Goal: Task Accomplishment & Management: Complete application form

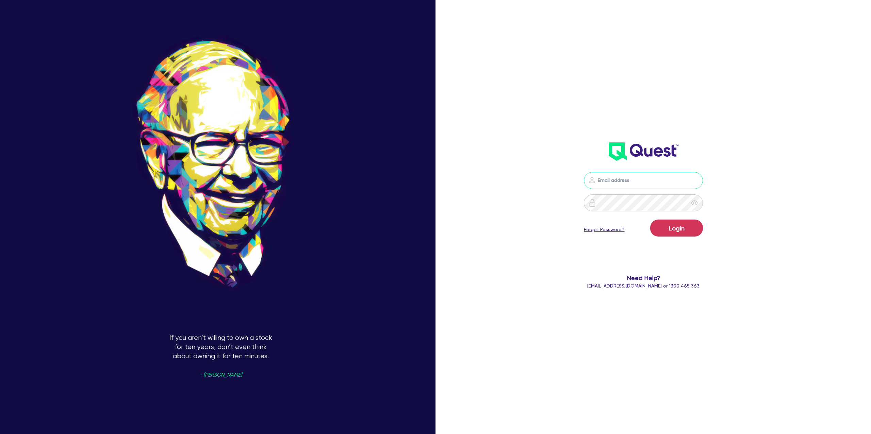
click at [638, 179] on input "email" at bounding box center [643, 180] width 119 height 17
type input "gabriel.vanjour@quest.finance"
click at [676, 228] on button "Login" at bounding box center [676, 228] width 53 height 17
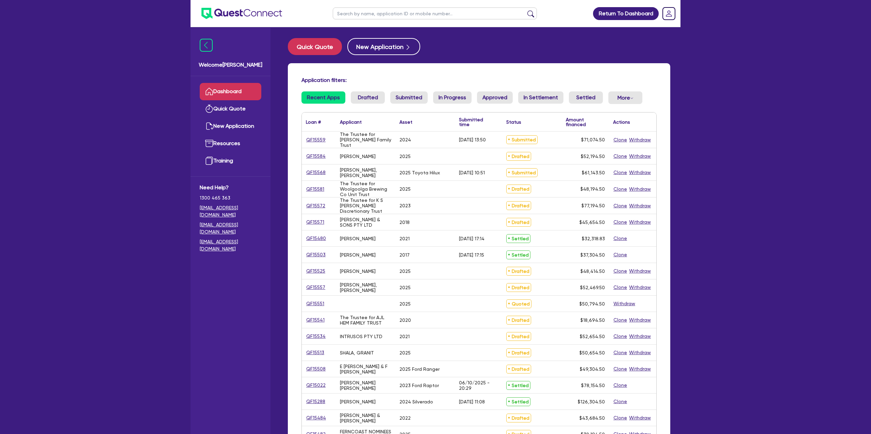
click at [376, 15] on input "text" at bounding box center [435, 13] width 204 height 12
type input "granit"
click at [525, 10] on button "submit" at bounding box center [530, 15] width 11 height 10
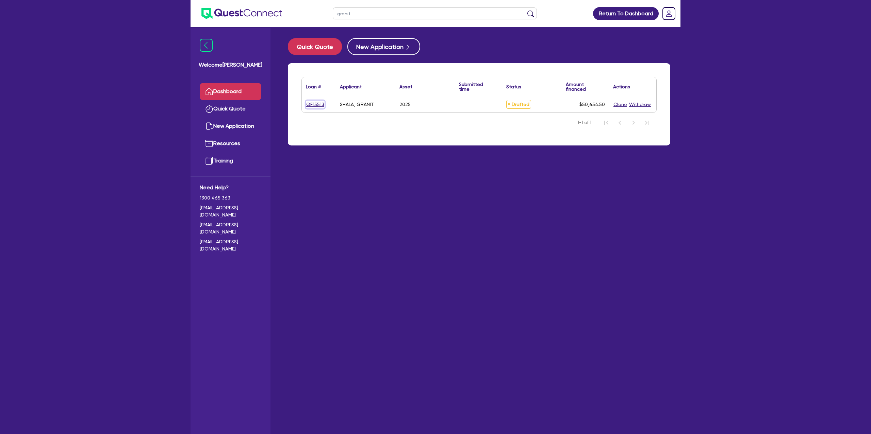
click at [316, 105] on link "QF15513" at bounding box center [315, 105] width 19 height 8
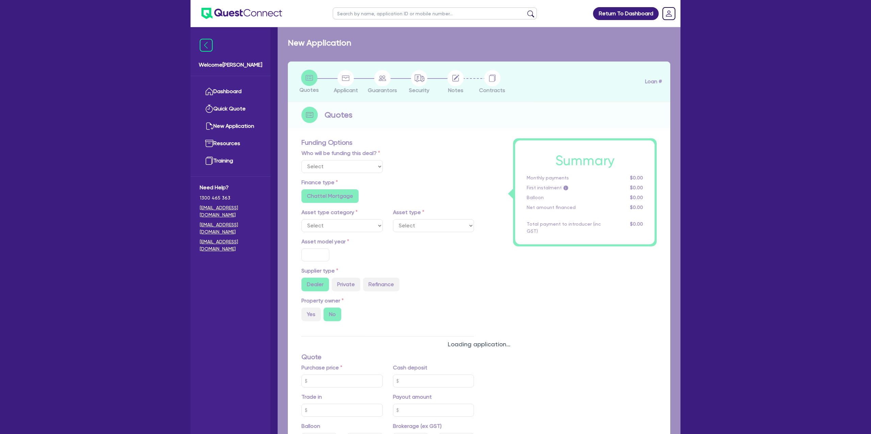
select select "Other"
select select "CARS_AND_LIGHT_TRUCKS"
type input "2025"
radio input "true"
type input "50,000"
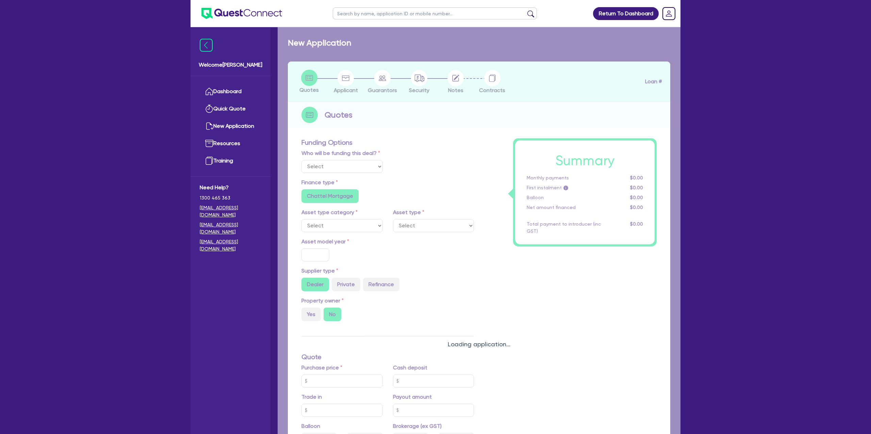
type input "7.99"
type input "1,400"
radio input "true"
radio input "false"
select select "PASSENGER_VEHICLES"
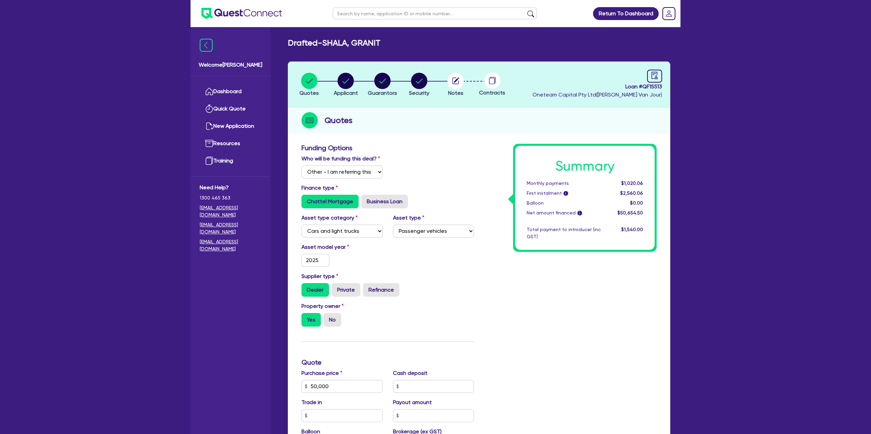
click at [359, 75] on li "Applicant" at bounding box center [346, 84] width 37 height 24
click at [653, 76] on icon "audit" at bounding box center [654, 75] width 7 height 7
select select "DRAFTED_NEW"
select select "Other"
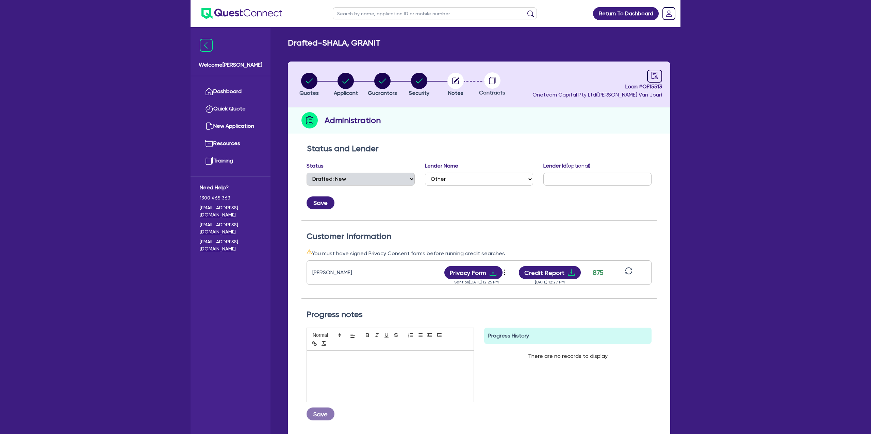
scroll to position [58, 0]
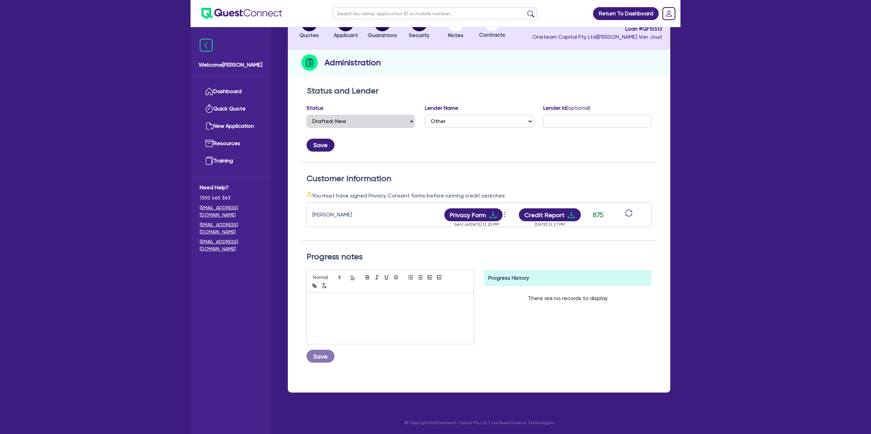
click at [626, 210] on icon "sync" at bounding box center [628, 213] width 7 height 7
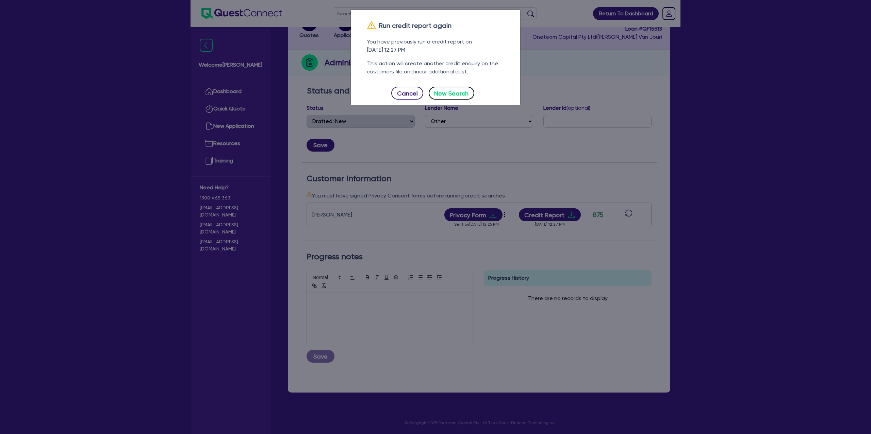
click at [441, 92] on button "New Search" at bounding box center [452, 93] width 46 height 13
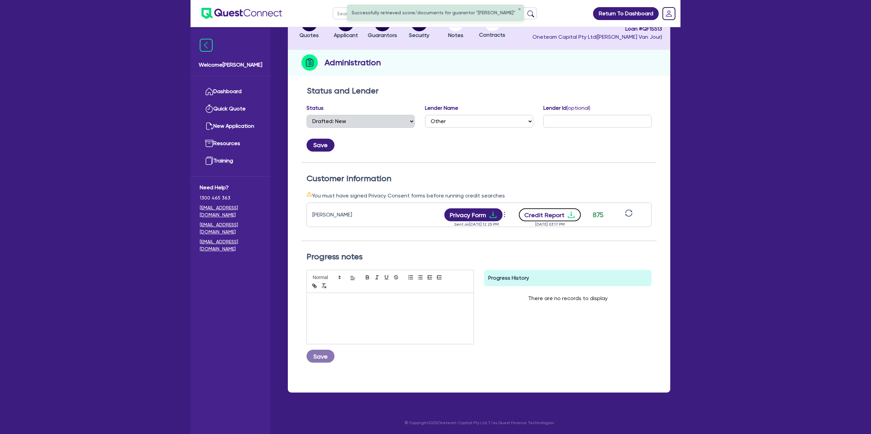
click at [577, 211] on button "Credit Report" at bounding box center [550, 215] width 62 height 13
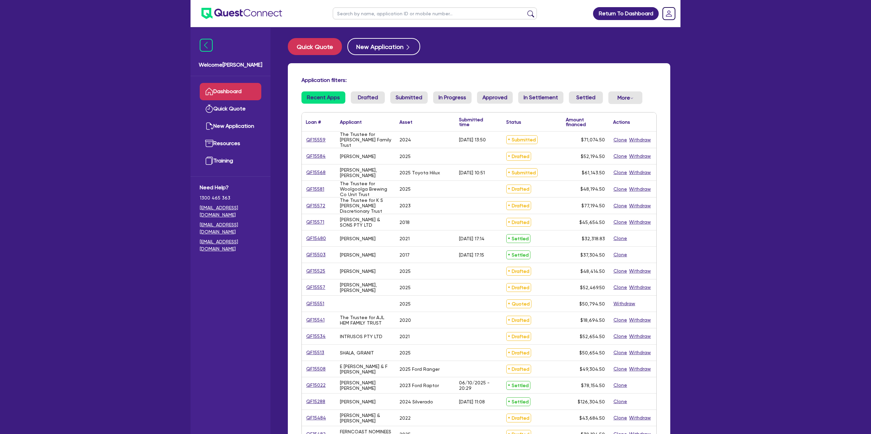
click at [355, 13] on input "text" at bounding box center [435, 13] width 204 height 12
type input "[PERSON_NAME]"
click at [525, 10] on button "submit" at bounding box center [530, 15] width 11 height 10
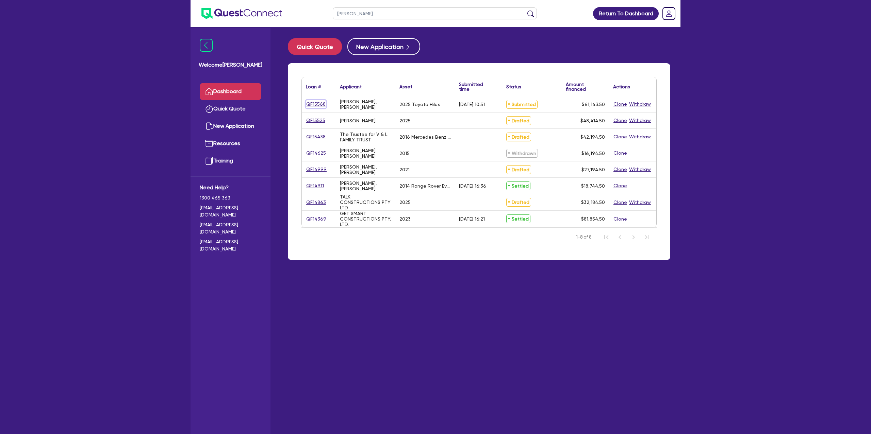
click at [313, 107] on link "QF15568" at bounding box center [316, 104] width 20 height 8
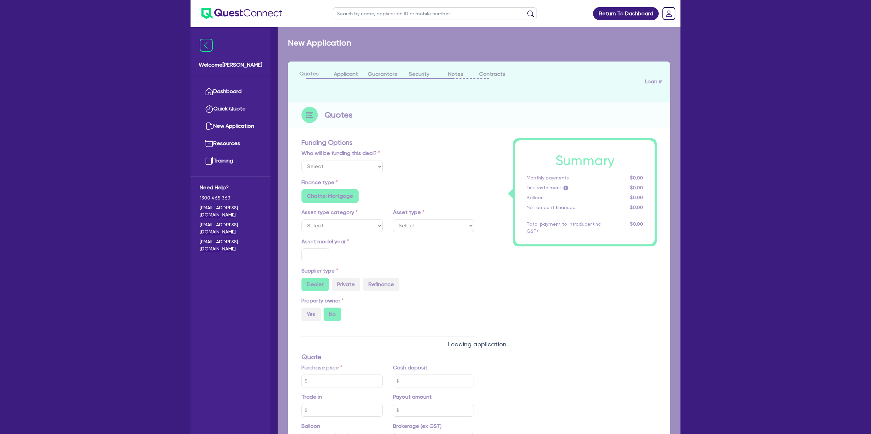
select select "Other"
select select "CARS_AND_LIGHT_TRUCKS"
type input "2025"
type input "66,000"
type input "6,600"
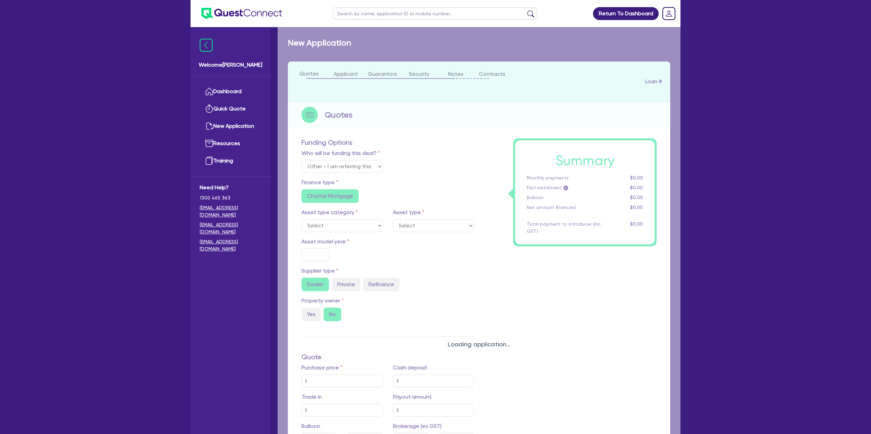
type input "20"
type input "13,200"
type input "5.5"
type input "3,362.89"
radio input "false"
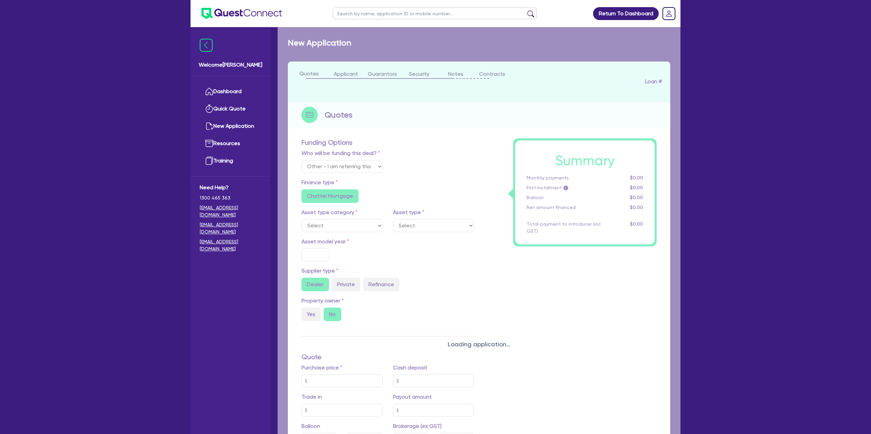
type input "6.85"
radio input "false"
type input "990"
radio input "true"
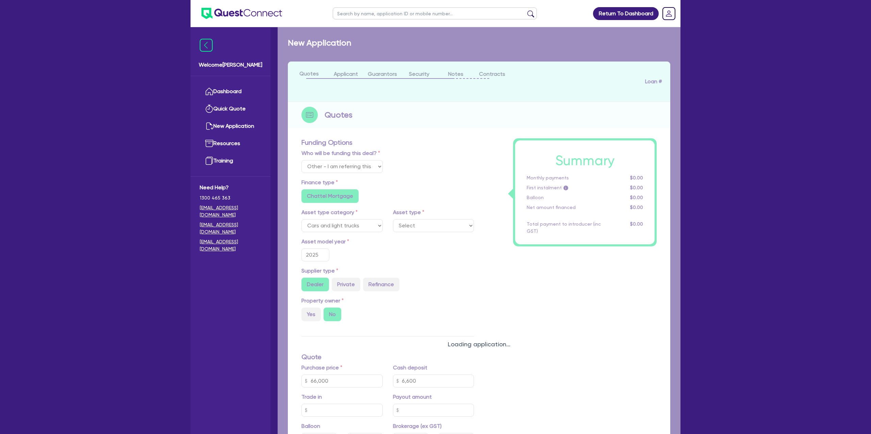
select select "PASSENGER_VEHICLES"
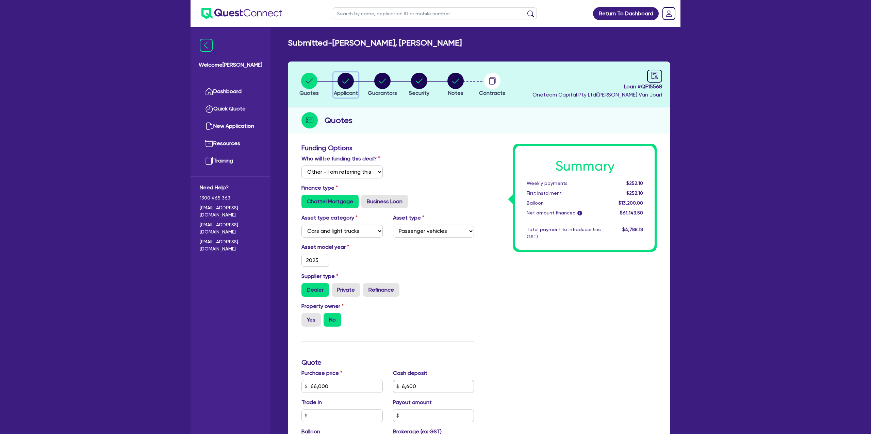
click at [346, 76] on circle "button" at bounding box center [346, 81] width 16 height 16
select select "SOLE_TRADER"
select select "BUILDING_CONSTRUCTION"
select select "TRADES_SERVICES_CONSUMERS"
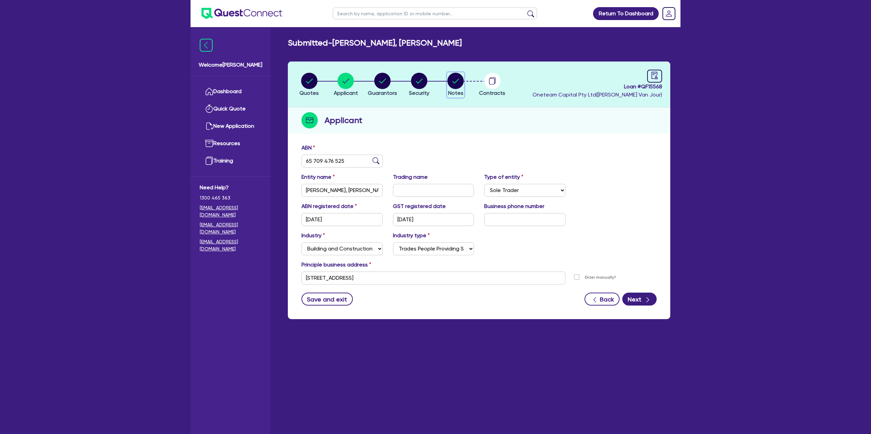
click at [457, 81] on circle "button" at bounding box center [455, 81] width 16 height 16
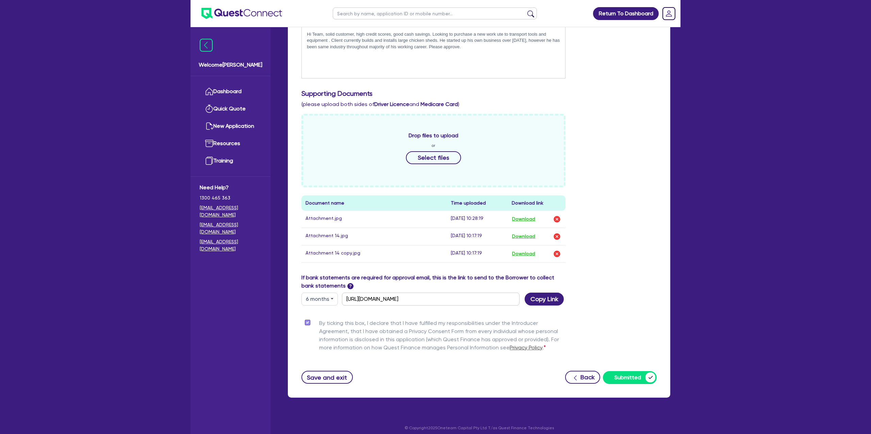
scroll to position [165, 0]
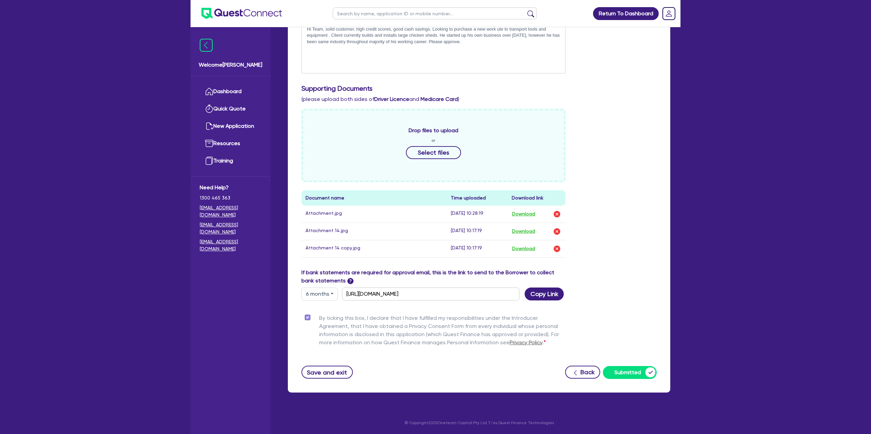
click at [310, 301] on div "Supporting Notes Include the brief history on applicant/s and purpose of loan: …" at bounding box center [478, 179] width 355 height 399
click at [319, 294] on button "6 months" at bounding box center [319, 294] width 36 height 13
click at [330, 308] on link "3 months" at bounding box center [329, 310] width 54 height 13
type input "[URL][DOMAIN_NAME]"
click at [537, 297] on button "Copy Link" at bounding box center [544, 294] width 39 height 13
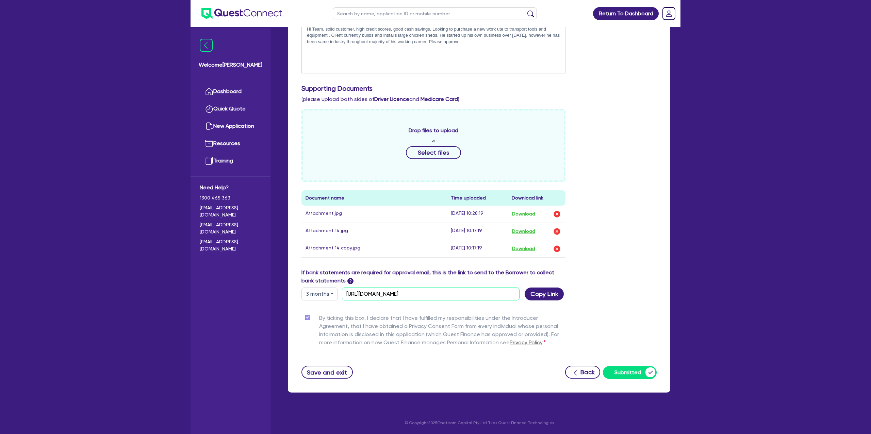
scroll to position [0, 0]
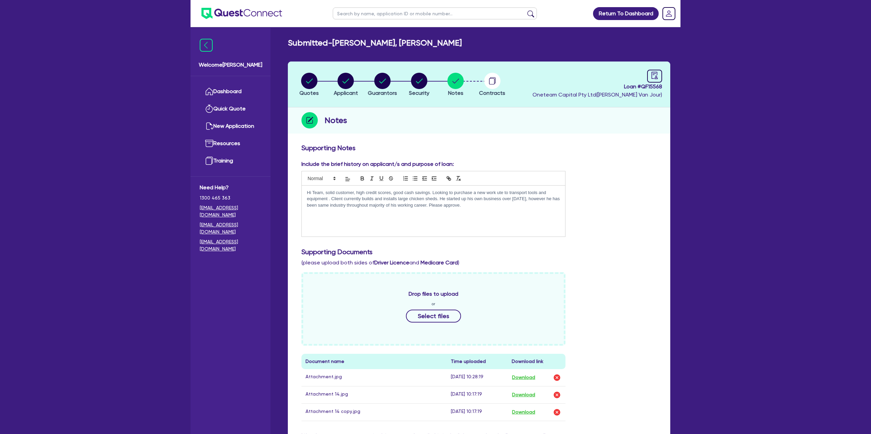
click at [725, 156] on div "Return To Dashboard Edit Profile Logout Welcome [PERSON_NAME] Quick Quote New A…" at bounding box center [435, 299] width 871 height 598
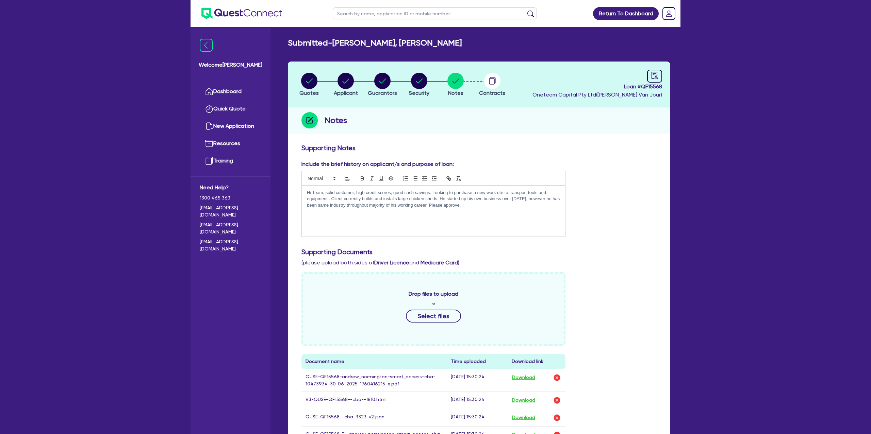
click at [517, 146] on h3 "Supporting Notes" at bounding box center [478, 148] width 355 height 8
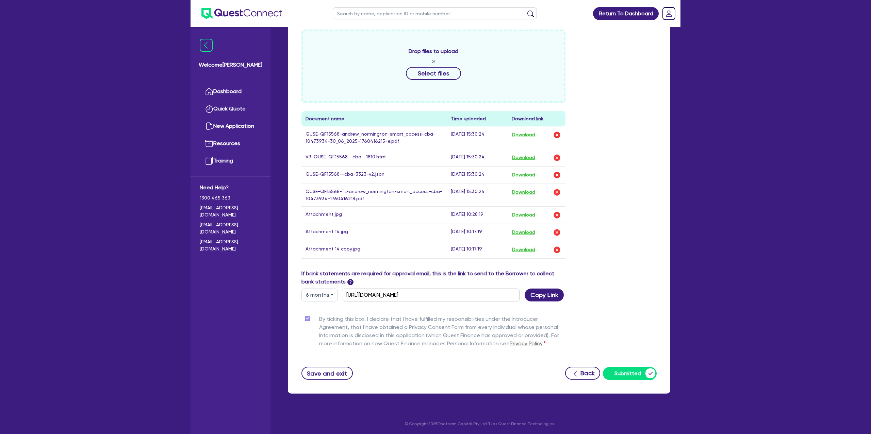
scroll to position [246, 0]
click at [527, 132] on button "Download" at bounding box center [524, 134] width 24 height 9
click at [527, 157] on button "Download" at bounding box center [524, 156] width 24 height 9
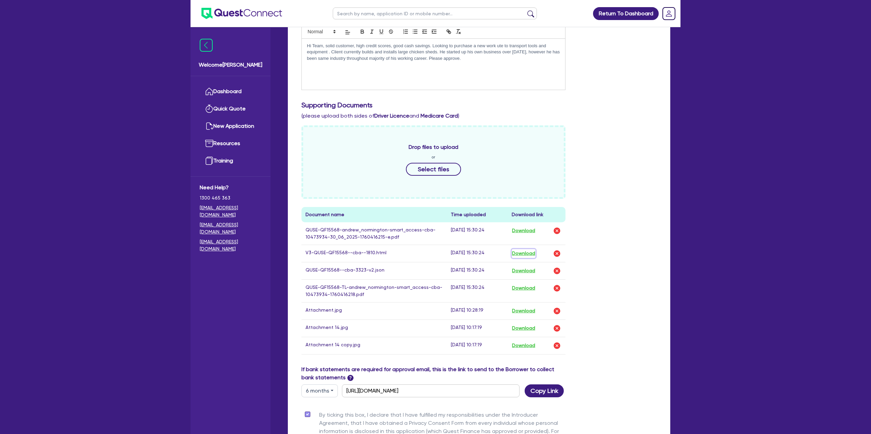
scroll to position [0, 0]
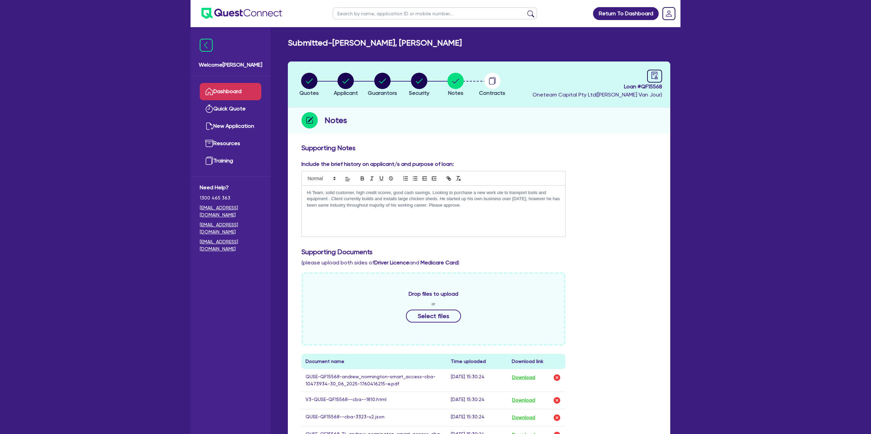
click at [234, 90] on link "Dashboard" at bounding box center [231, 91] width 62 height 17
